Goal: Navigation & Orientation: Find specific page/section

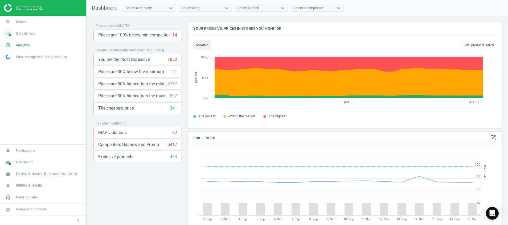
click at [13, 33] on span "timeline" at bounding box center [8, 34] width 16 height 12
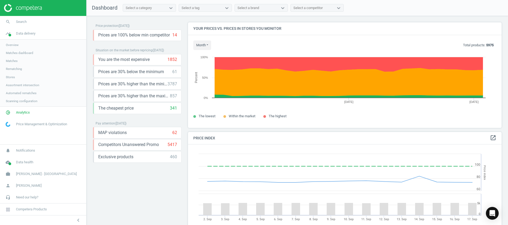
click at [11, 80] on link "Stores" at bounding box center [43, 77] width 86 height 8
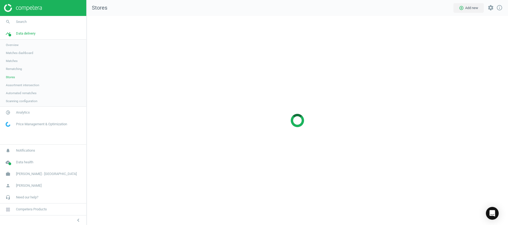
scroll to position [222, 434]
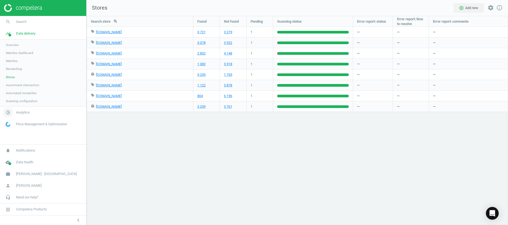
click at [8, 114] on icon "pie_chart_outlined" at bounding box center [8, 113] width 10 height 10
click at [14, 63] on span "Products" at bounding box center [12, 65] width 13 height 4
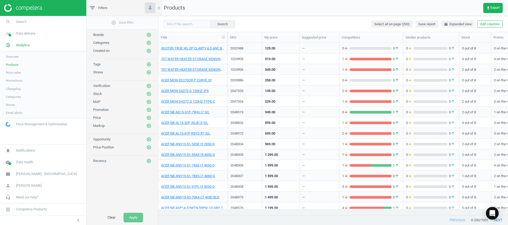
click at [21, 6] on img at bounding box center [23, 8] width 38 height 8
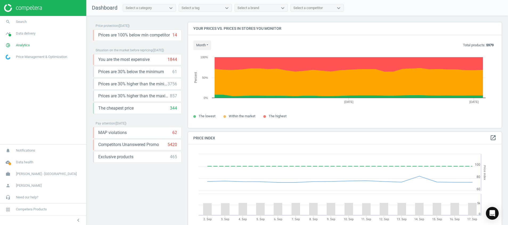
click at [115, 198] on div "Price protection ( [DATE] ) Prices are 100% below min competitor 14 keyboard_ar…" at bounding box center [137, 121] width 89 height 199
click at [176, 110] on icon "keyboard_arrow_down" at bounding box center [176, 108] width 6 height 6
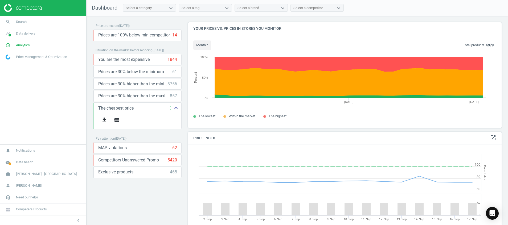
click at [176, 110] on icon "keyboard_arrow_up" at bounding box center [176, 108] width 6 height 6
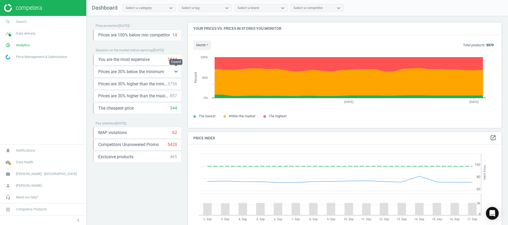
click at [173, 75] on button "keyboard_arrow_down" at bounding box center [176, 71] width 11 height 11
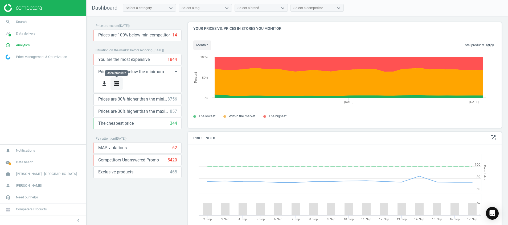
click at [115, 83] on icon "storage" at bounding box center [116, 83] width 6 height 6
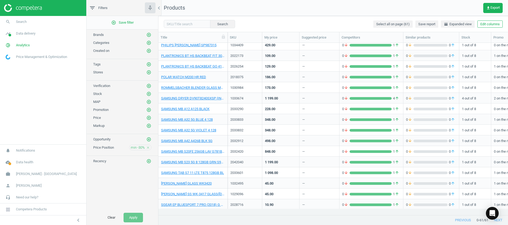
scroll to position [359, 0]
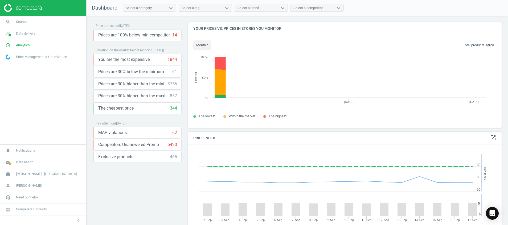
scroll to position [135, 320]
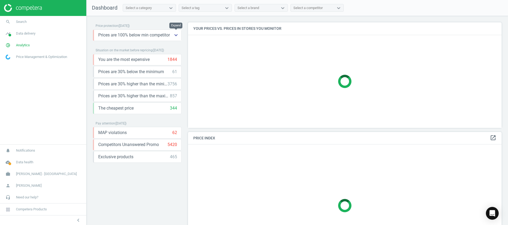
click at [176, 35] on icon "keyboard_arrow_down" at bounding box center [176, 35] width 6 height 6
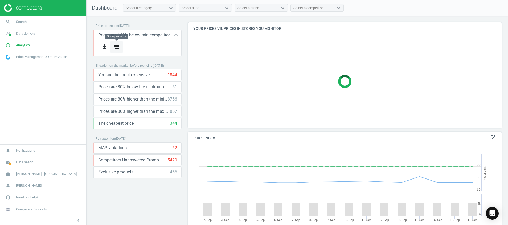
click at [118, 50] on icon "storage" at bounding box center [116, 47] width 6 height 6
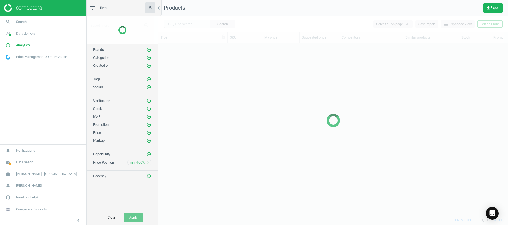
scroll to position [160, 343]
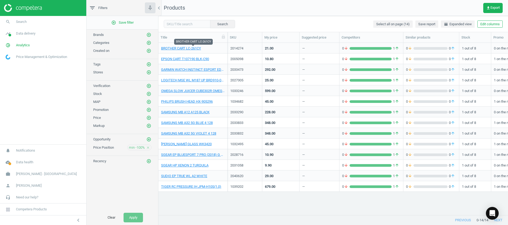
click at [202, 48] on span "BROTHER CART LC-261CY" at bounding box center [193, 48] width 64 height 5
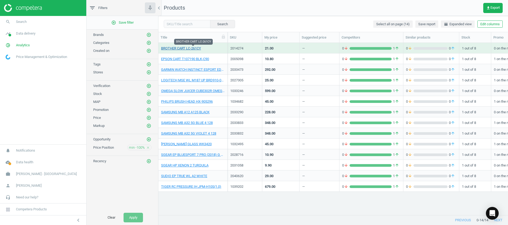
click at [199, 48] on link "BROTHER CART LC-261CY" at bounding box center [181, 48] width 40 height 5
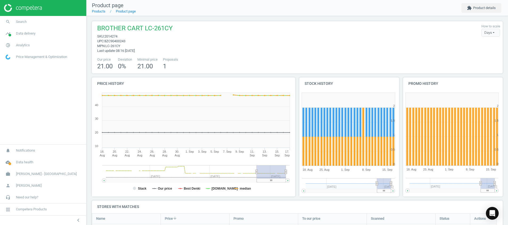
click at [14, 7] on img at bounding box center [23, 8] width 38 height 8
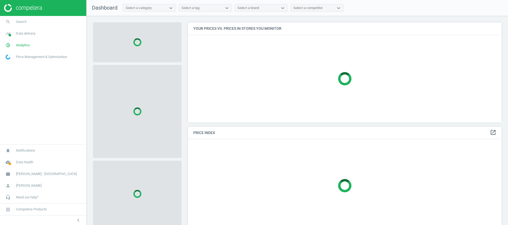
scroll to position [113, 320]
